Goal: Task Accomplishment & Management: Complete application form

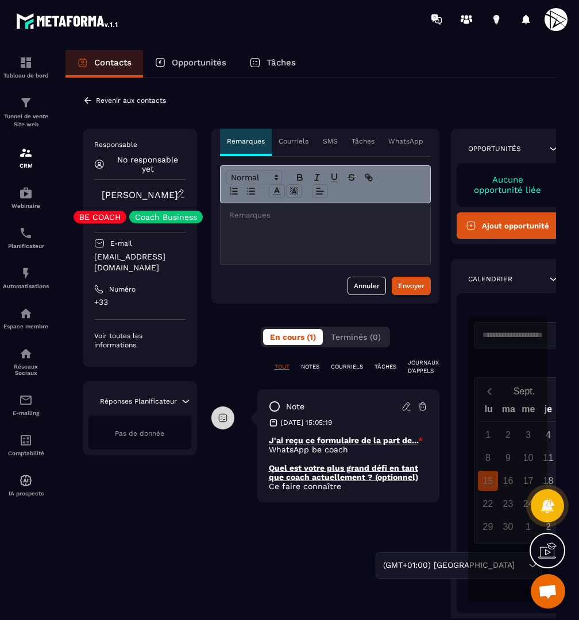
click at [407, 409] on icon at bounding box center [406, 406] width 10 height 10
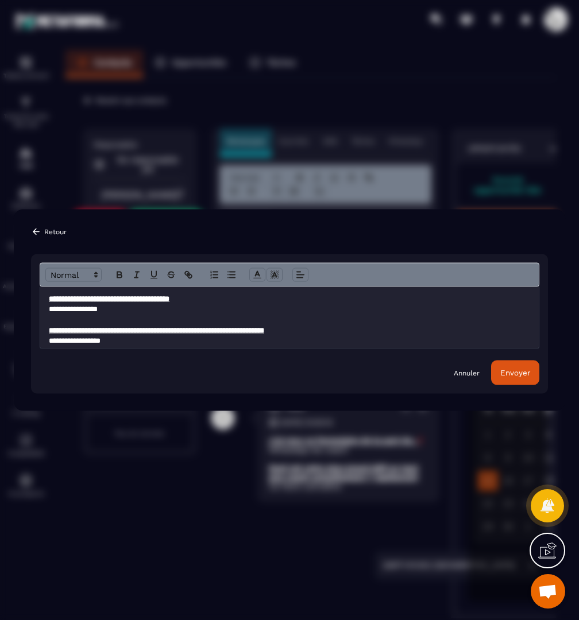
click at [52, 341] on p "**********" at bounding box center [289, 341] width 481 height 10
click at [503, 377] on button "Envoyer" at bounding box center [515, 373] width 48 height 25
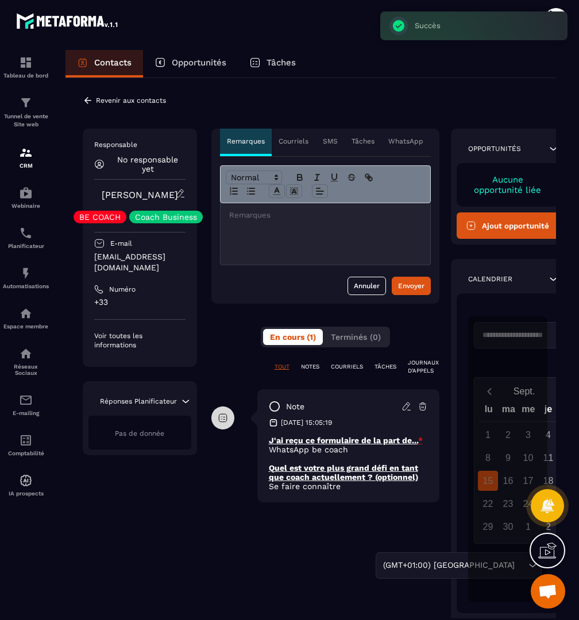
click at [96, 102] on p "Revenir aux contacts" at bounding box center [131, 100] width 70 height 8
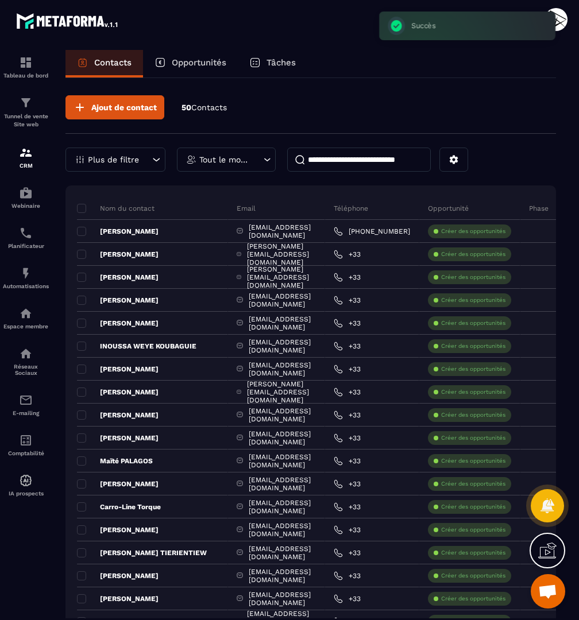
click at [331, 161] on input at bounding box center [359, 160] width 144 height 24
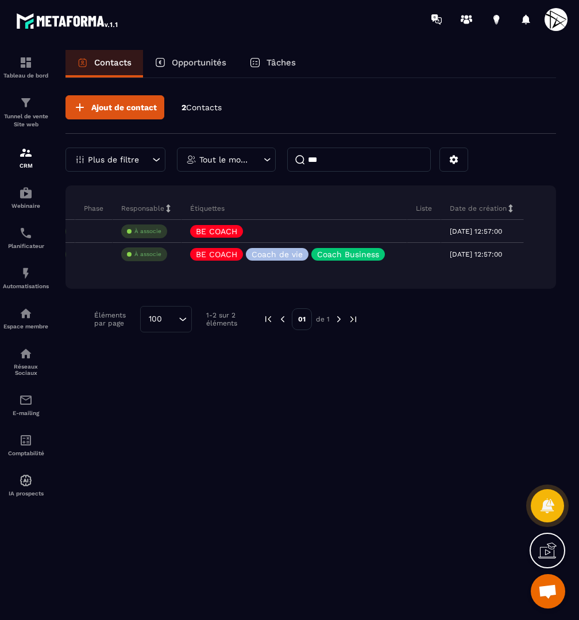
scroll to position [0, 398]
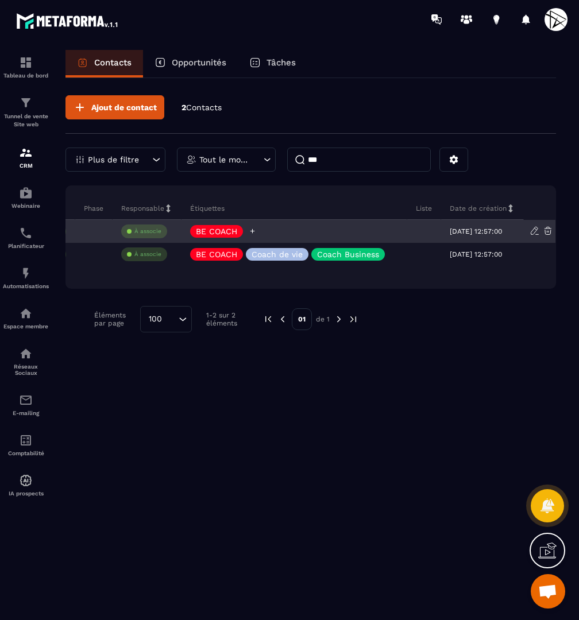
type input "***"
click at [249, 230] on icon at bounding box center [252, 230] width 7 height 7
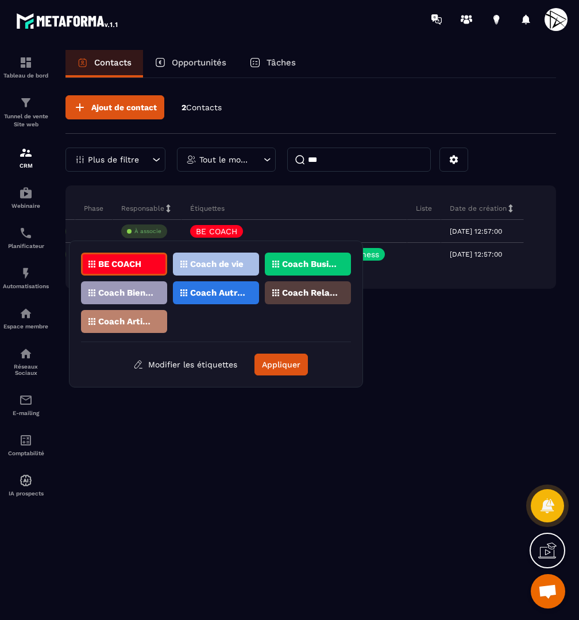
click at [145, 291] on p "Coach Bien-être / Santé" at bounding box center [126, 293] width 56 height 8
click at [276, 362] on button "Appliquer" at bounding box center [280, 365] width 53 height 22
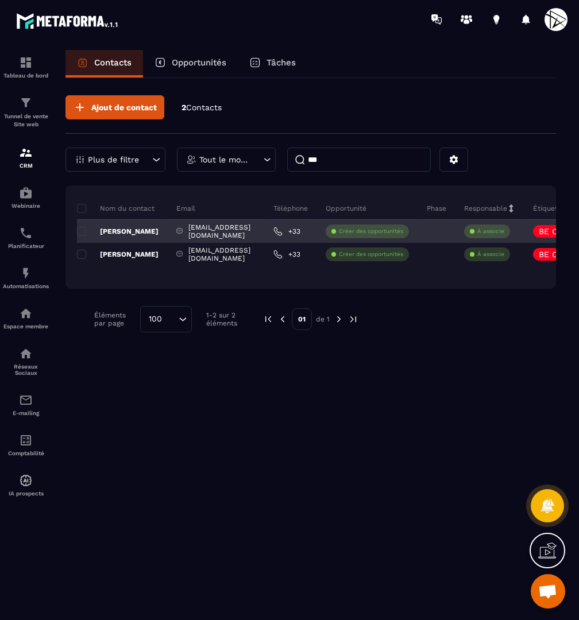
scroll to position [0, 0]
click at [130, 231] on p "[PERSON_NAME]" at bounding box center [118, 231] width 82 height 9
